Goal: Check status: Check status

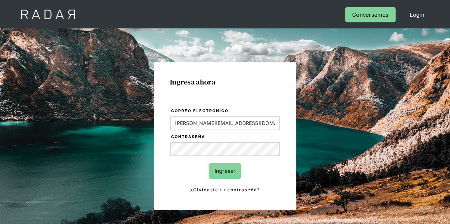
click at [227, 169] on input "Ingresar" at bounding box center [225, 171] width 32 height 16
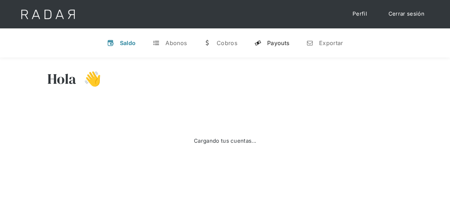
click at [268, 39] on div "Payouts" at bounding box center [278, 42] width 22 height 7
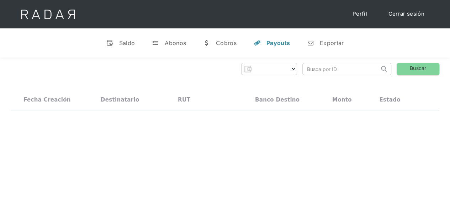
select select "prontopaga"
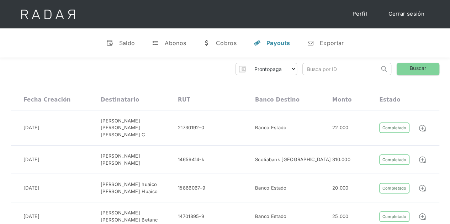
click at [334, 70] on input "search" at bounding box center [340, 69] width 76 height 12
paste input "9d1aceda-f909-42a4-a1ad-b864e6256f34"
click at [417, 69] on link "Buscar" at bounding box center [417, 69] width 43 height 12
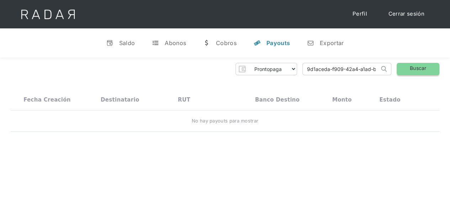
click at [419, 69] on link "Buscar" at bounding box center [417, 69] width 43 height 12
click at [307, 67] on input "9d1aceda-f909-42a4-a1ad-b864e6256f34" at bounding box center [340, 69] width 76 height 12
click at [421, 68] on link "Buscar" at bounding box center [417, 69] width 43 height 12
drag, startPoint x: 304, startPoint y: 67, endPoint x: 410, endPoint y: 68, distance: 106.3
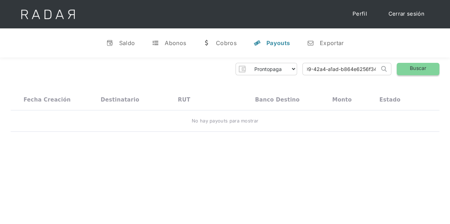
click at [410, 68] on div "Prontopaga Prontopaga 2 Thank you! Your submission has been received! Oops! Som…" at bounding box center [225, 69] width 428 height 12
click at [410, 68] on link "Buscar" at bounding box center [417, 69] width 43 height 12
drag, startPoint x: 305, startPoint y: 69, endPoint x: 405, endPoint y: 71, distance: 99.9
click at [405, 71] on div "Prontopaga Prontopaga 2 Thank you! Your submission has been received! Oops! Som…" at bounding box center [225, 69] width 428 height 12
click at [406, 66] on link "Buscar" at bounding box center [417, 69] width 43 height 12
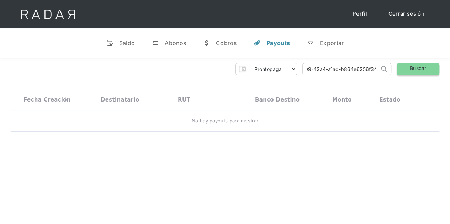
scroll to position [0, 0]
click at [411, 67] on link "Buscar" at bounding box center [417, 69] width 43 height 12
drag, startPoint x: 304, startPoint y: 70, endPoint x: 410, endPoint y: 70, distance: 106.6
click at [410, 70] on div "Prontopaga Prontopaga 2 Thank you! Your submission has been received! Oops! Som…" at bounding box center [225, 69] width 428 height 12
paste input "a01f4f70-2b0f-4b73-9504-9f5b34997342"
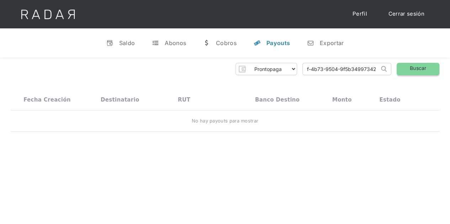
scroll to position [0, 31]
type input "a01f4f70-2b0f-4b73-9504-9f5b34997342"
click at [418, 62] on div "Prontopaga Prontopaga 2 Thank you! Your submission has been received! Oops! Som…" at bounding box center [225, 98] width 450 height 80
click at [421, 66] on link "Buscar" at bounding box center [417, 69] width 43 height 12
